Goal: Information Seeking & Learning: Learn about a topic

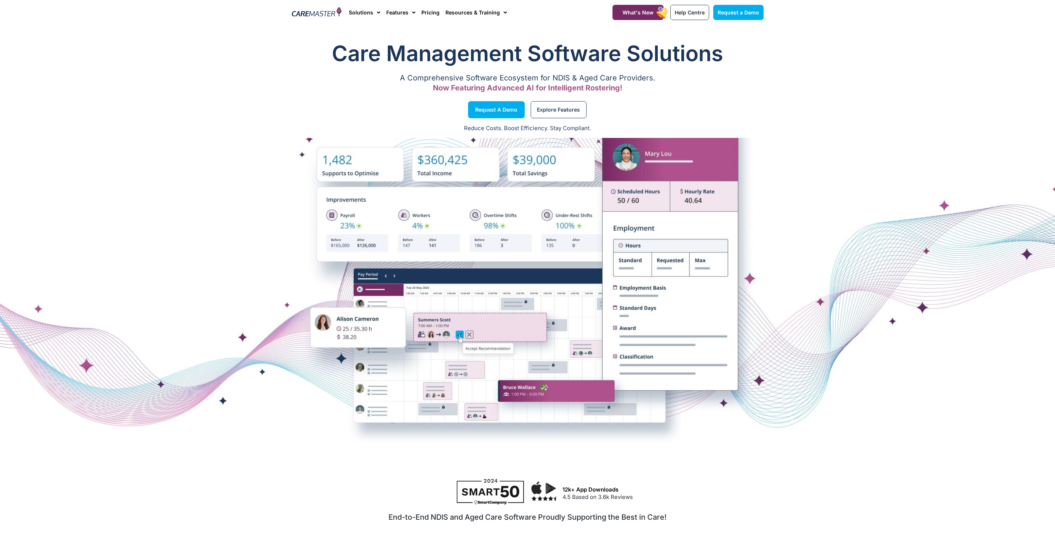
click at [558, 99] on section "Request a Demo Explore Features" at bounding box center [527, 110] width 1055 height 28
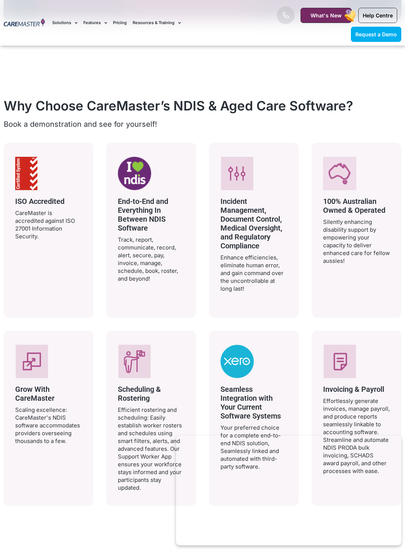
scroll to position [1239, 0]
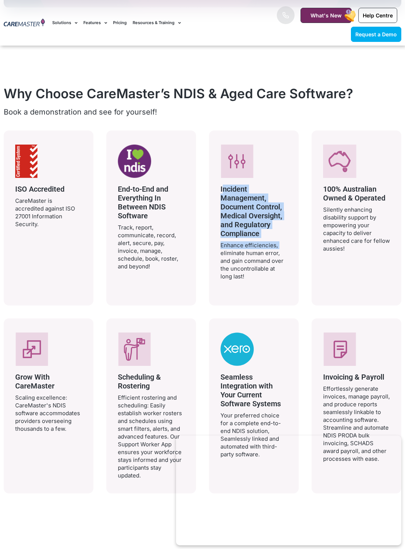
drag, startPoint x: 225, startPoint y: 186, endPoint x: 297, endPoint y: 242, distance: 91.1
click at [297, 242] on div "Incident Management, Document Control, Medical Oversight, and Regulatory Compli…" at bounding box center [254, 217] width 90 height 175
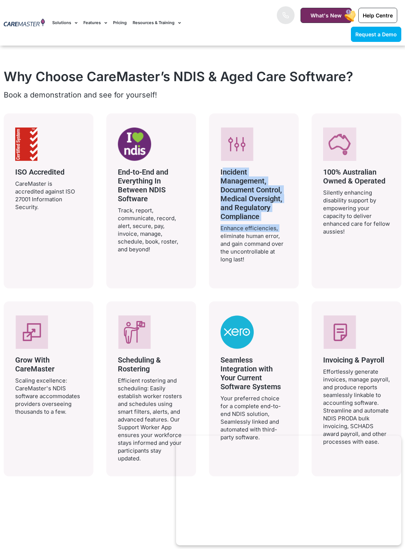
scroll to position [1269, 0]
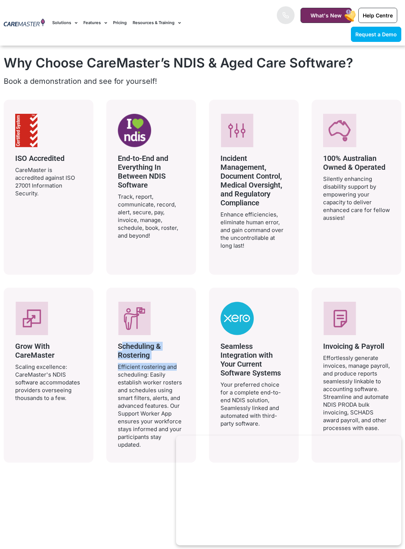
drag, startPoint x: 118, startPoint y: 347, endPoint x: 171, endPoint y: 364, distance: 55.8
click at [171, 363] on div "Scheduling & Rostering Efficient rostering and scheduling: Easily establish wor…" at bounding box center [151, 395] width 67 height 107
drag, startPoint x: 21, startPoint y: 345, endPoint x: 59, endPoint y: 357, distance: 40.3
click at [59, 357] on h3 "Grow With CareMaster" at bounding box center [48, 351] width 67 height 18
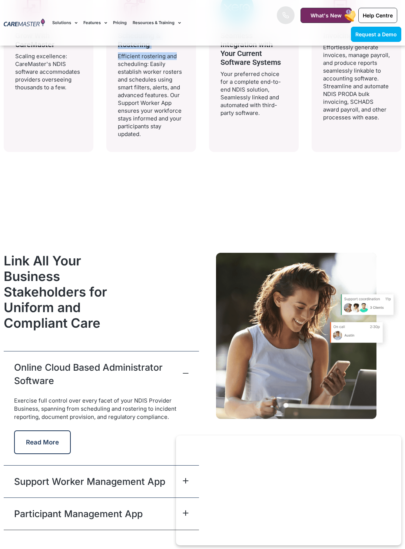
scroll to position [1636, 0]
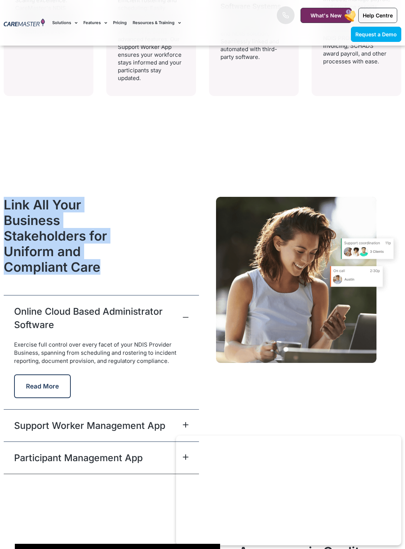
drag, startPoint x: 5, startPoint y: 202, endPoint x: 106, endPoint y: 274, distance: 123.5
click at [106, 274] on div "Link All Your Business Stakeholders for Uniform and Compliant Care" at bounding box center [69, 246] width 131 height 98
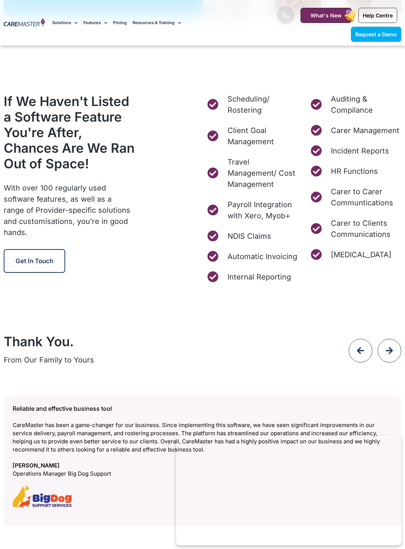
scroll to position [2867, 0]
click at [251, 101] on span "Scheduling/ Rostering" at bounding box center [262, 105] width 72 height 22
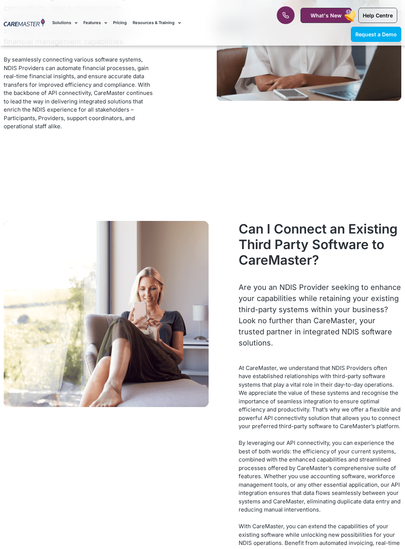
scroll to position [2738, 0]
